Goal: Task Accomplishment & Management: Use online tool/utility

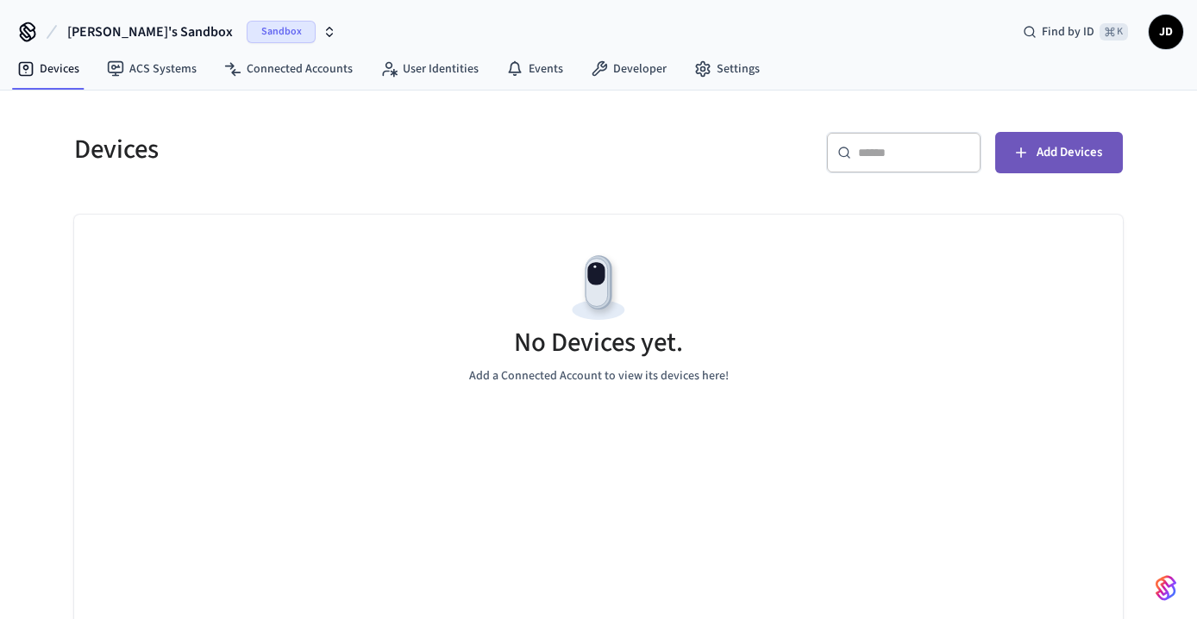
click at [1061, 160] on span "Add Devices" at bounding box center [1070, 152] width 66 height 22
click at [323, 32] on icon "button" at bounding box center [330, 32] width 14 height 14
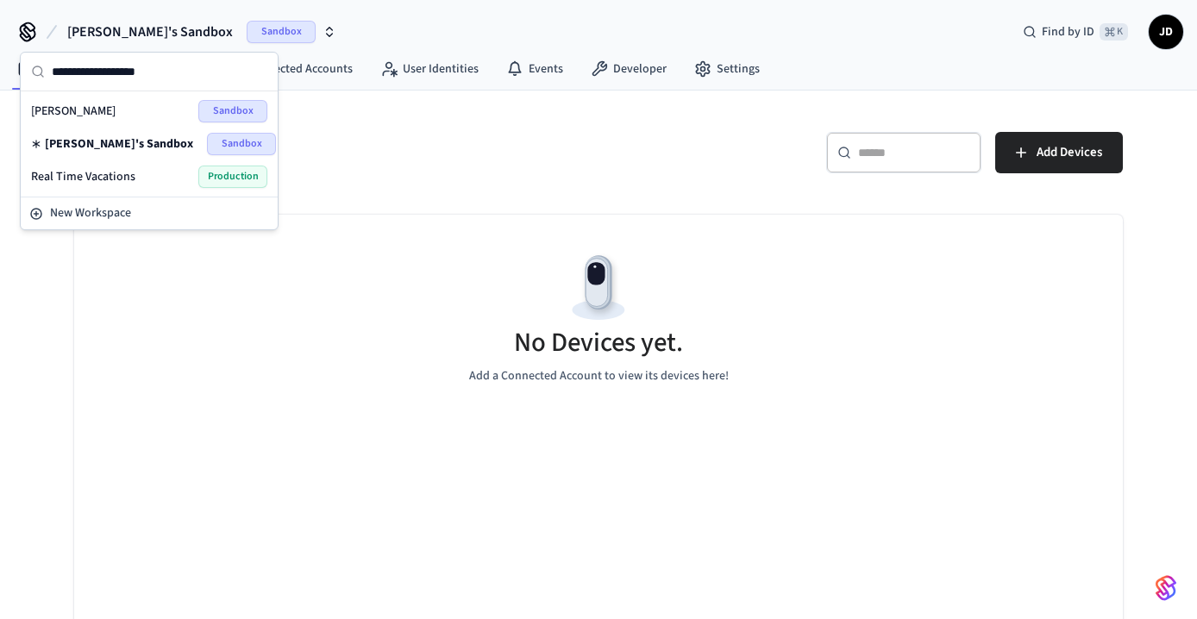
click at [217, 175] on span "Production" at bounding box center [232, 177] width 69 height 22
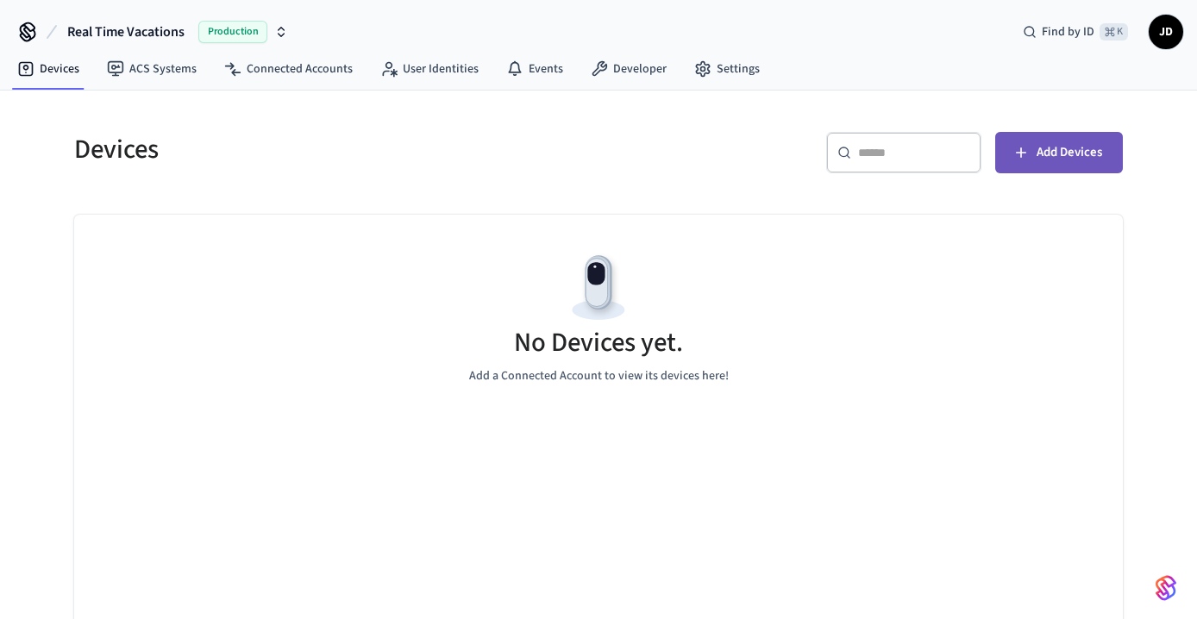
click at [1051, 161] on span "Add Devices" at bounding box center [1070, 152] width 66 height 22
click at [1051, 148] on span "Add Devices" at bounding box center [1070, 152] width 66 height 22
